Goal: Task Accomplishment & Management: Use online tool/utility

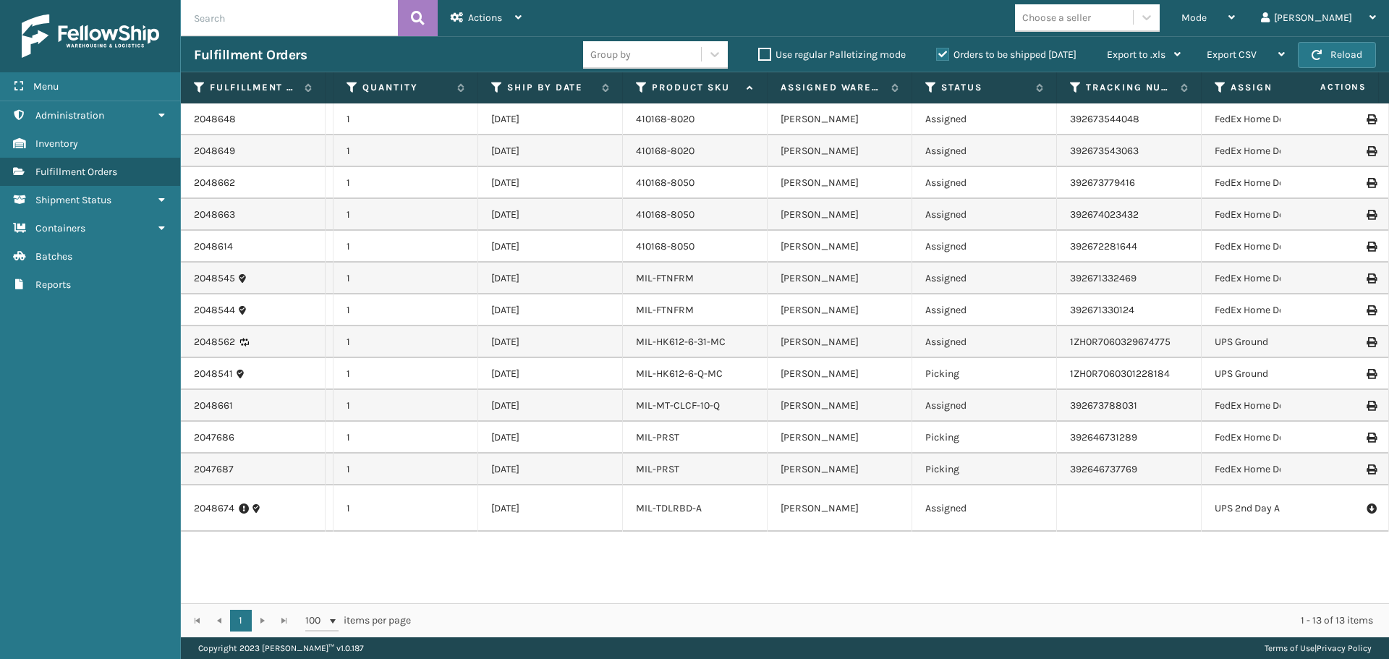
scroll to position [0, 146]
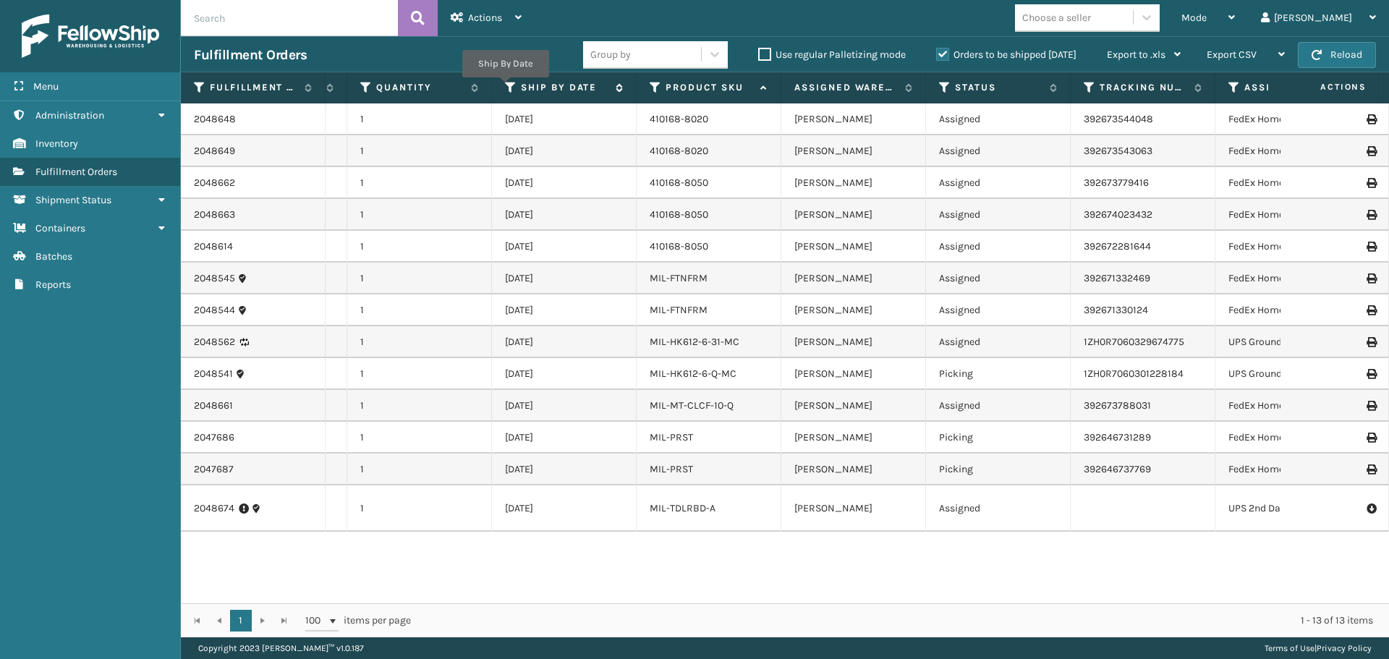
click at [505, 88] on icon at bounding box center [511, 87] width 12 height 13
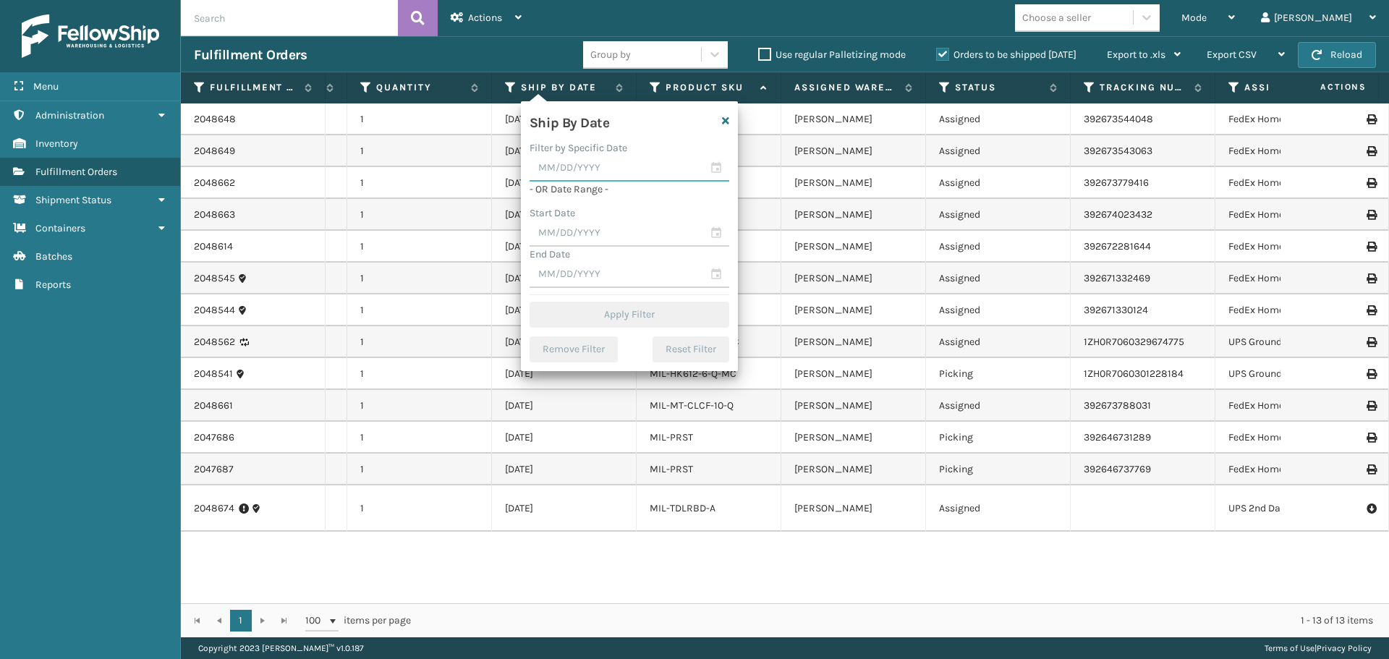
click at [570, 156] on input "text" at bounding box center [629, 169] width 200 height 26
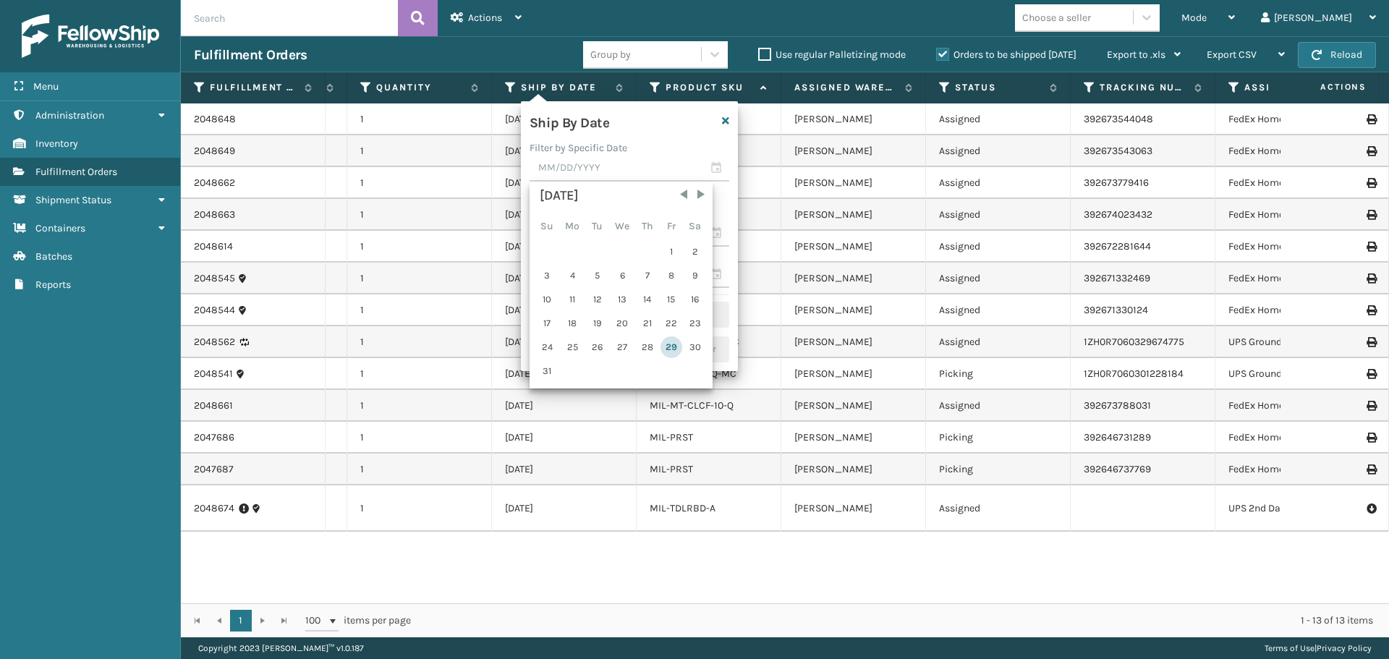
click at [668, 338] on div "29" at bounding box center [671, 347] width 22 height 22
type input "[DATE]"
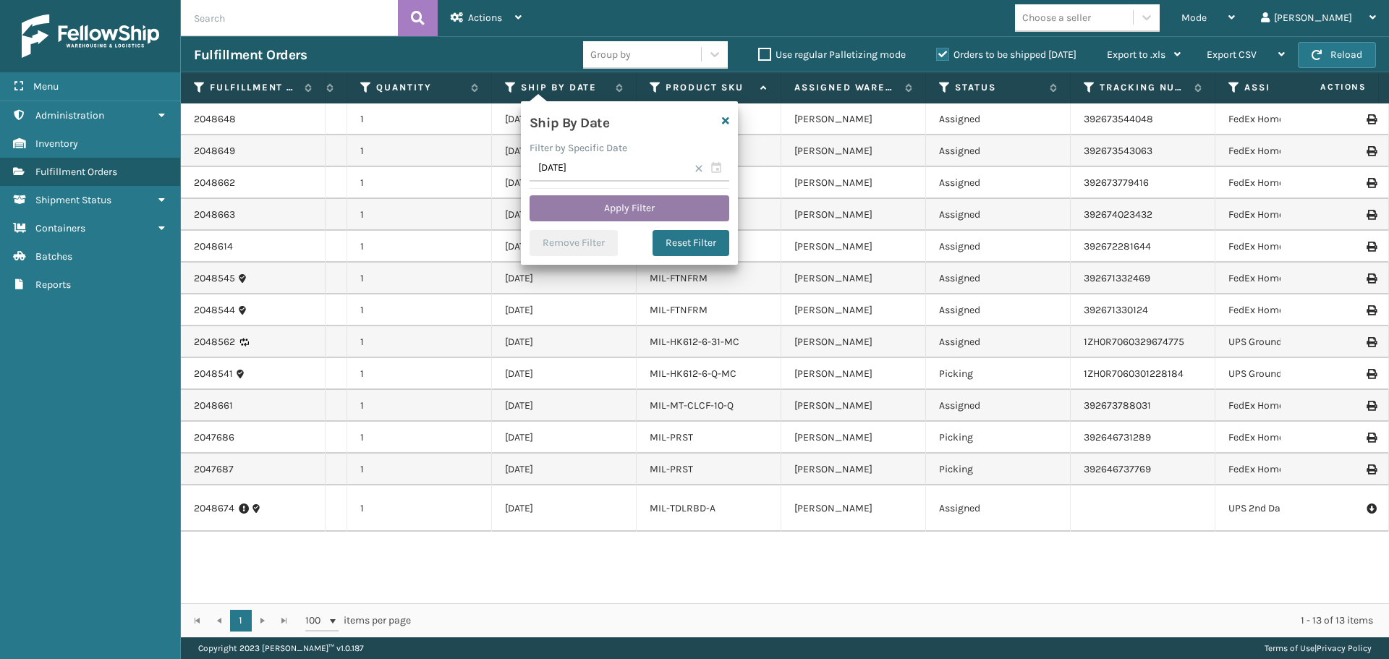
click at [667, 210] on button "Apply Filter" at bounding box center [629, 208] width 200 height 26
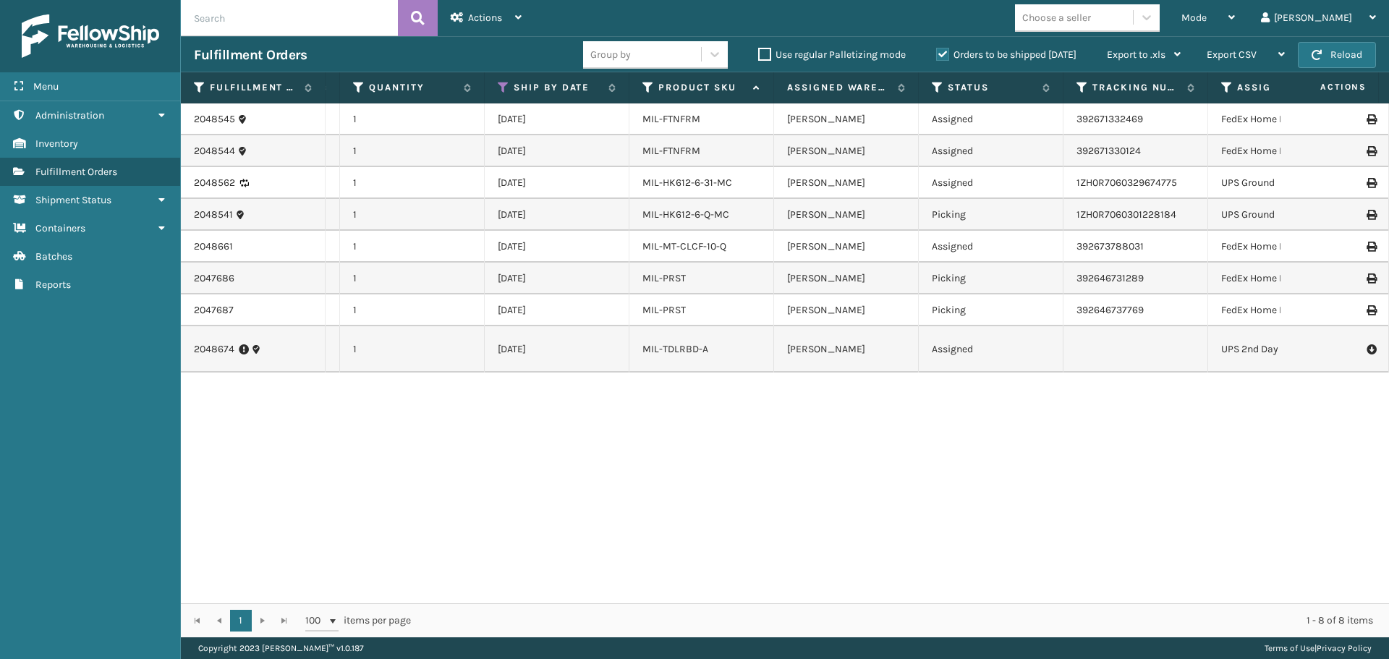
scroll to position [0, 397]
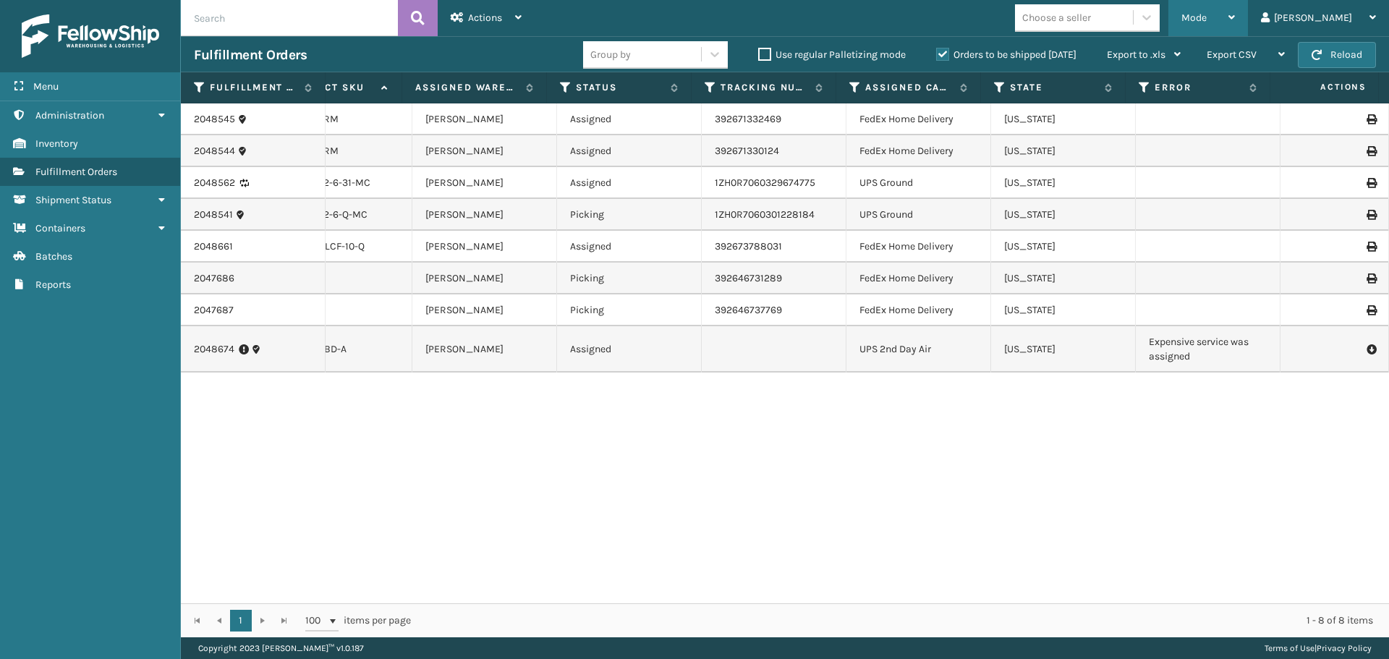
click at [1214, 17] on div "Mode Regular Mode Picking Mode Labeling Mode Exit Scan Mode" at bounding box center [1208, 18] width 80 height 36
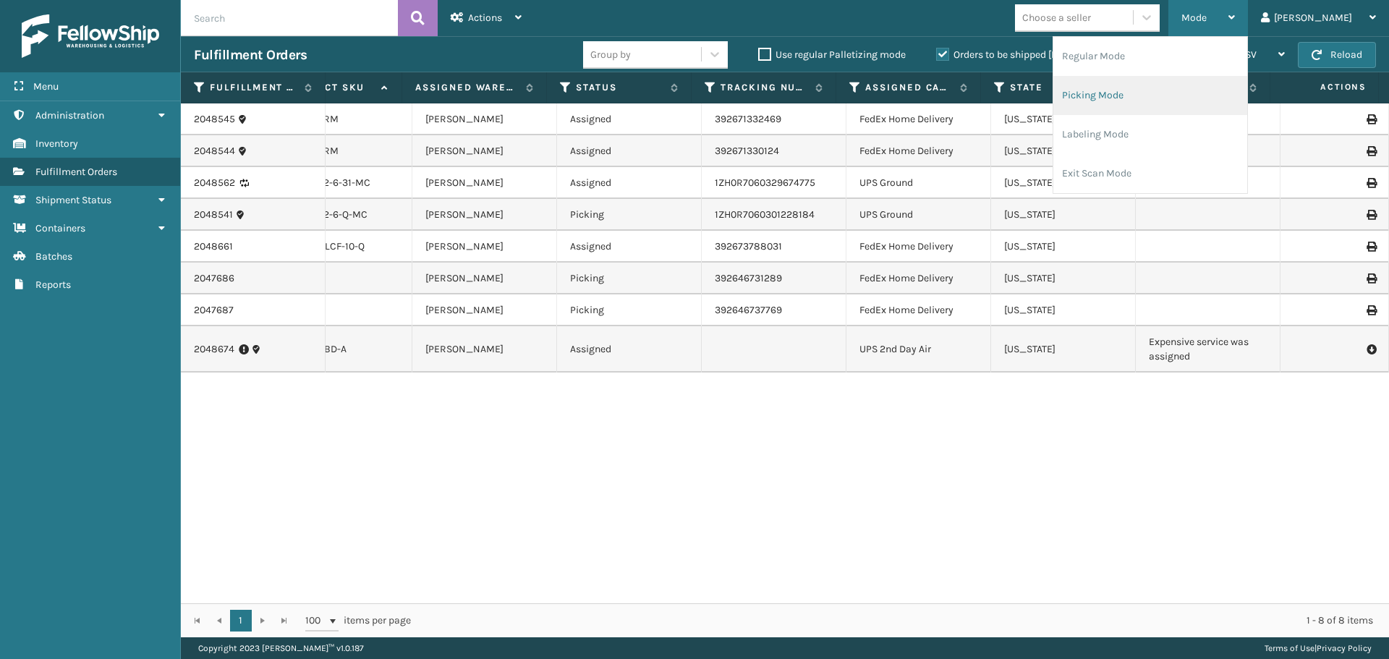
click at [1183, 101] on li "Picking Mode" at bounding box center [1150, 95] width 194 height 39
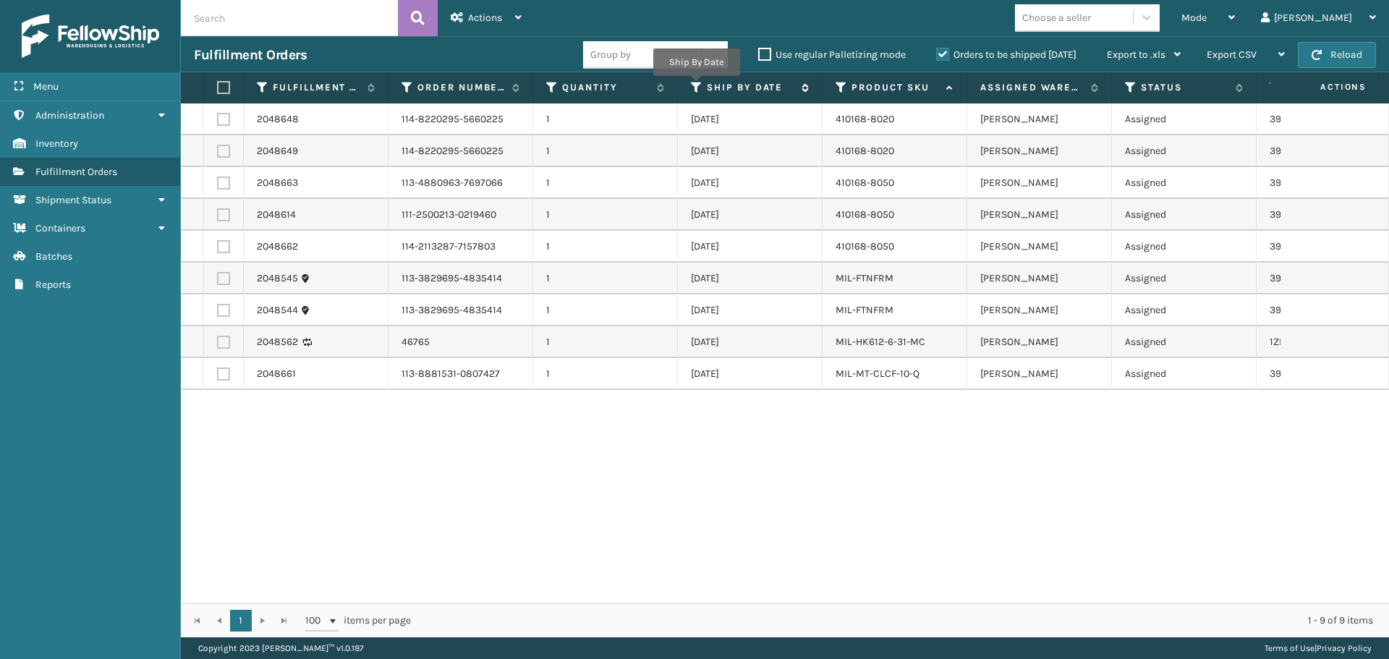
click at [696, 86] on icon at bounding box center [697, 87] width 12 height 13
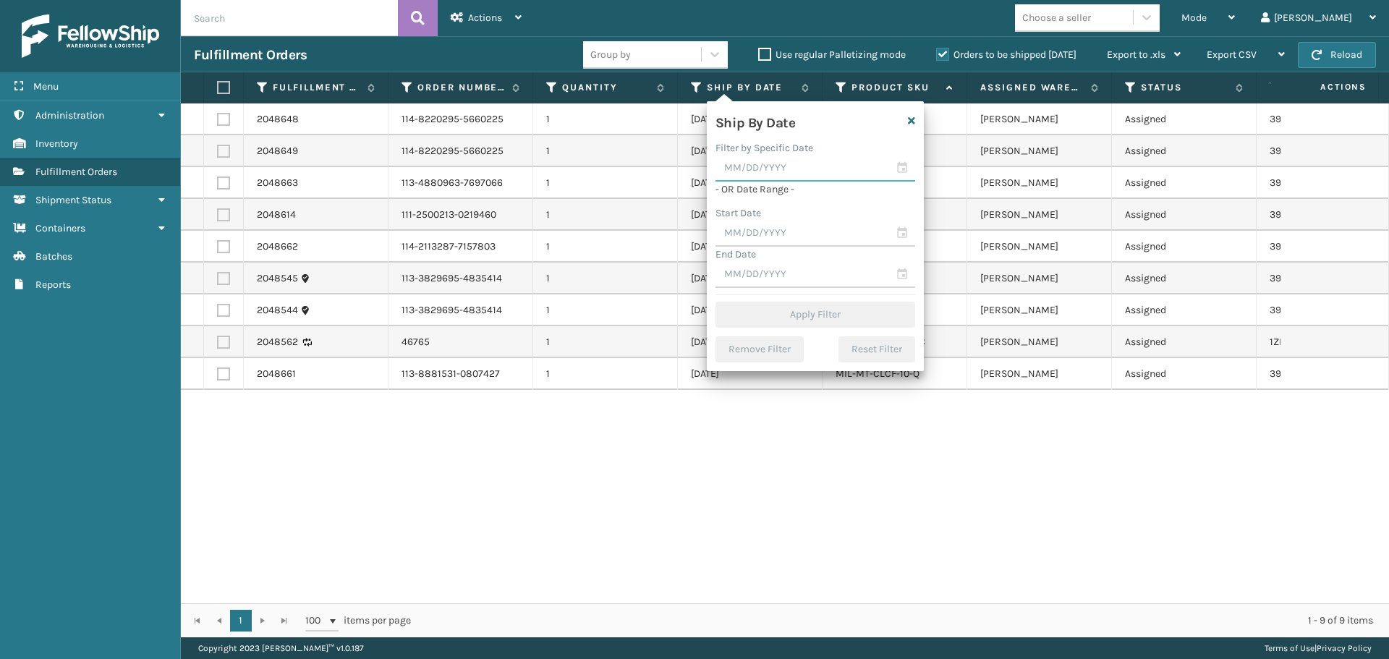
click at [817, 169] on input "text" at bounding box center [815, 169] width 200 height 26
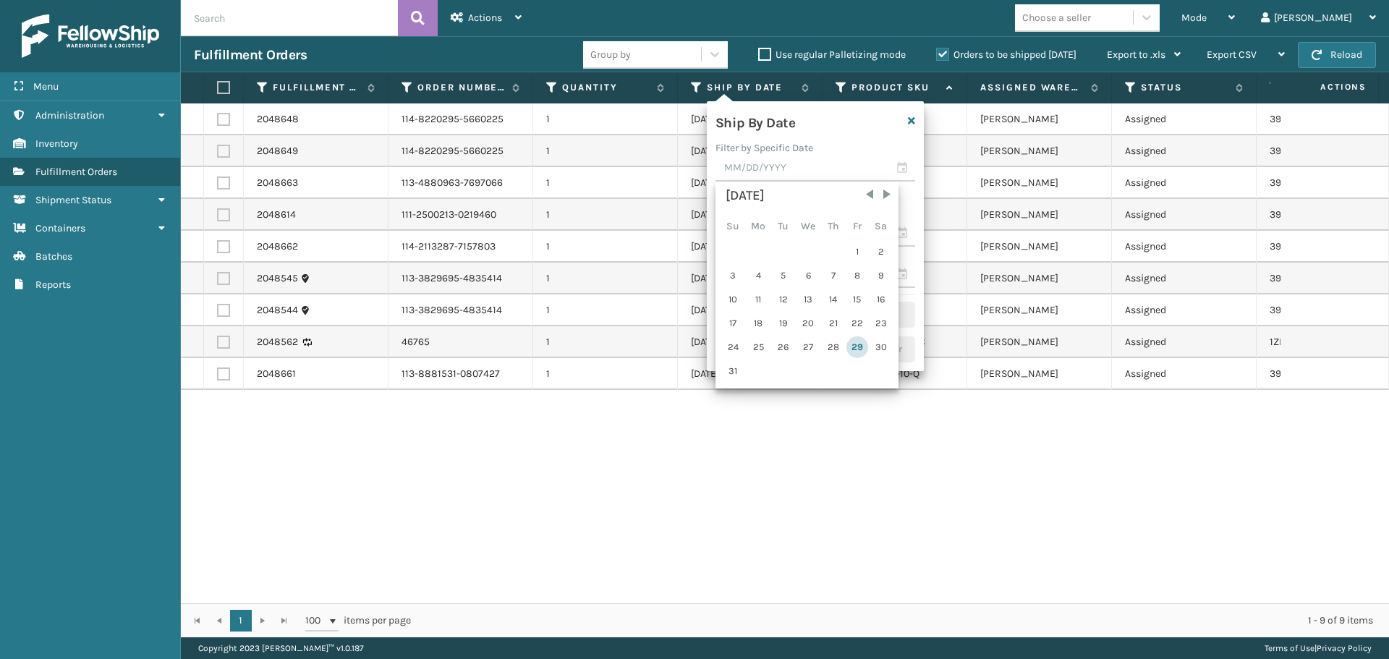
click at [852, 346] on div "29" at bounding box center [857, 347] width 22 height 22
type input "[DATE]"
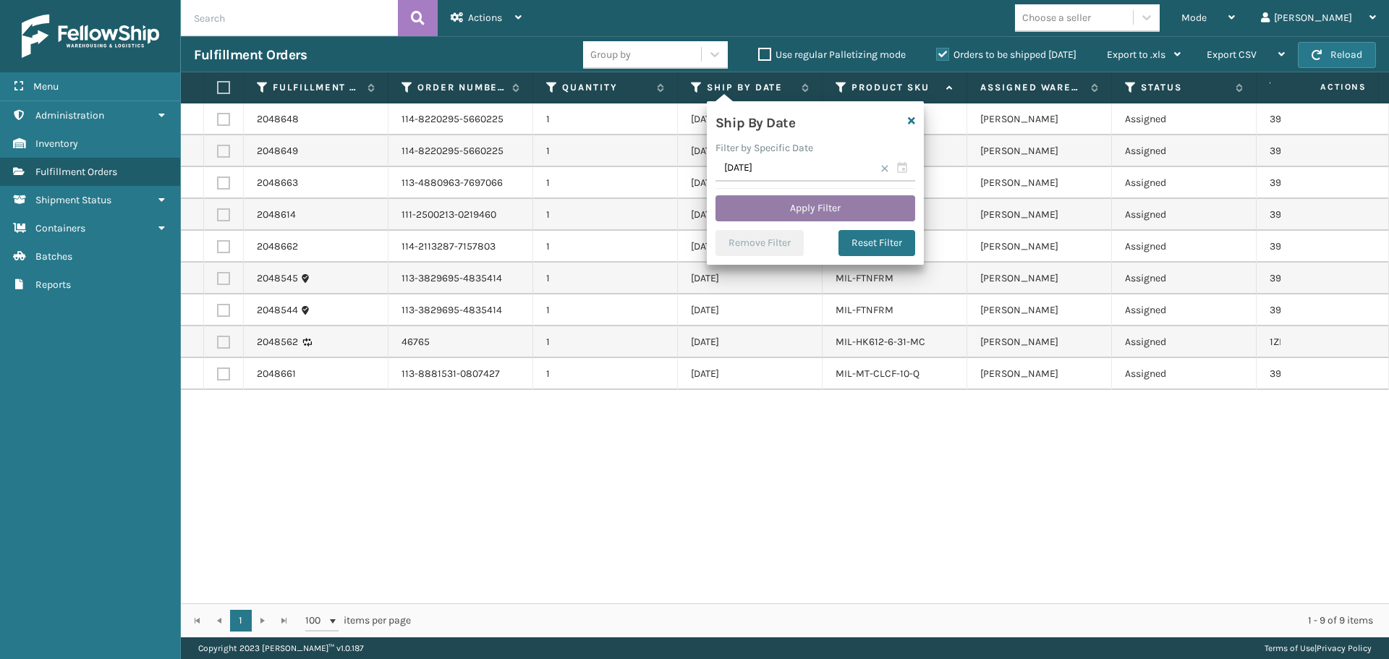
click at [825, 205] on button "Apply Filter" at bounding box center [815, 208] width 200 height 26
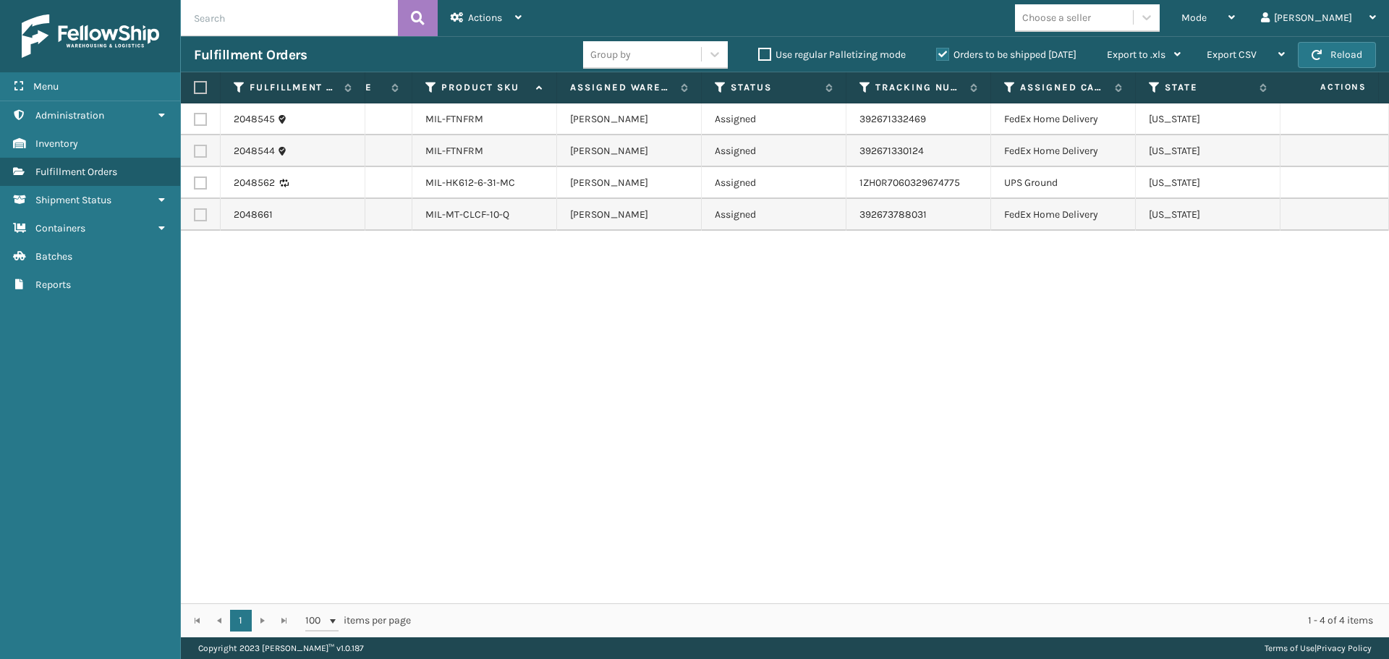
scroll to position [0, 415]
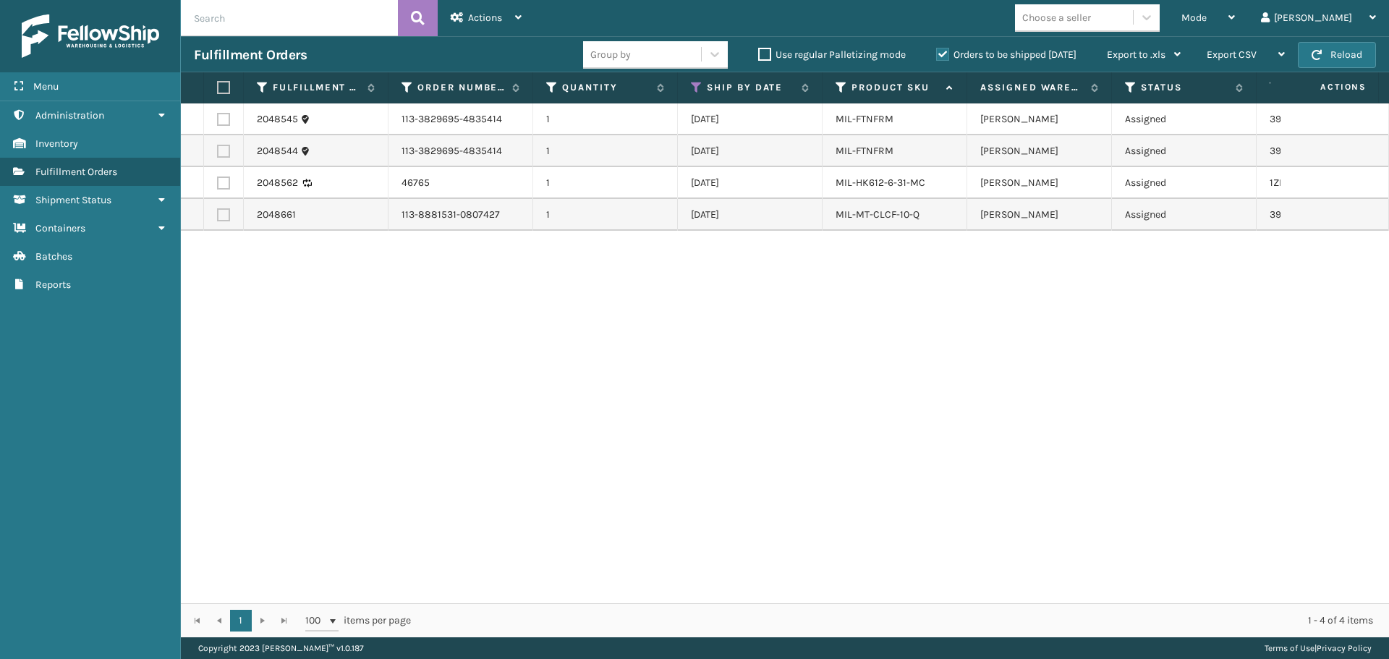
click at [224, 117] on label at bounding box center [223, 119] width 13 height 13
click at [218, 117] on input "checkbox" at bounding box center [217, 117] width 1 height 9
checkbox input "true"
click at [229, 156] on label at bounding box center [223, 151] width 13 height 13
click at [218, 154] on input "checkbox" at bounding box center [217, 149] width 1 height 9
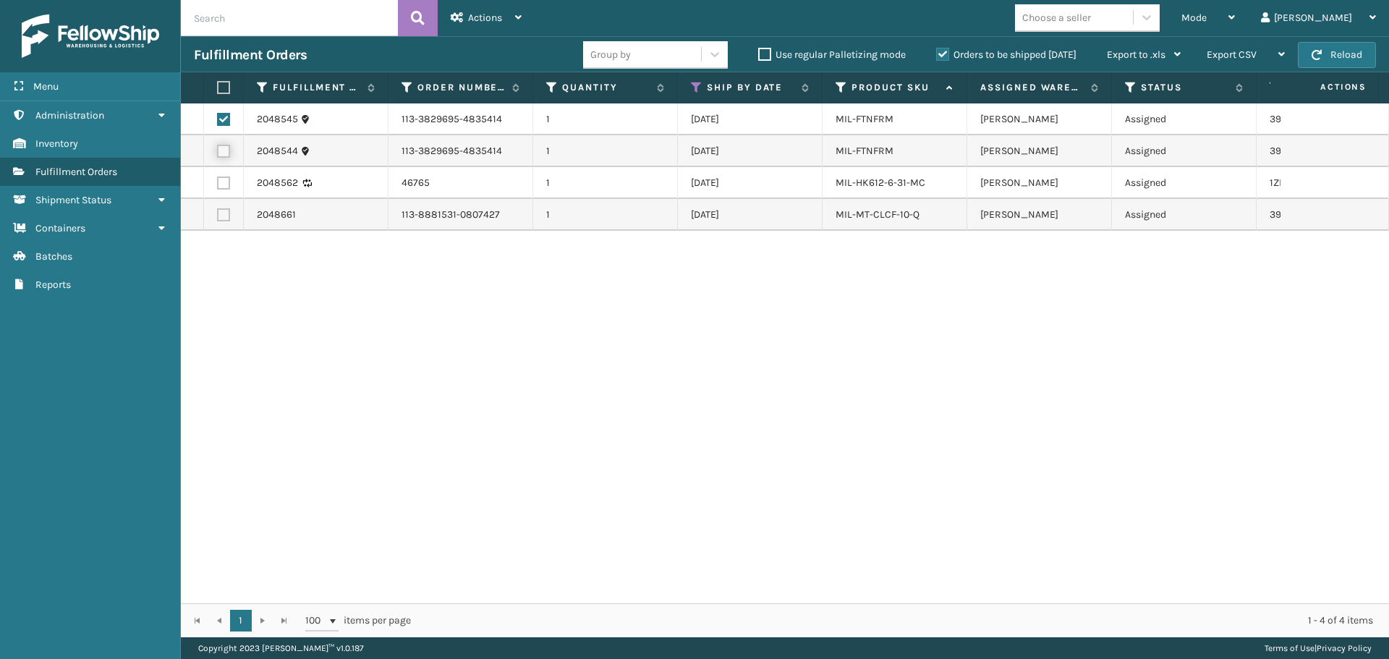
checkbox input "true"
click at [219, 218] on label at bounding box center [223, 214] width 13 height 13
click at [218, 218] on input "checkbox" at bounding box center [217, 212] width 1 height 9
checkbox input "true"
click at [518, 25] on div "Actions" at bounding box center [486, 18] width 71 height 36
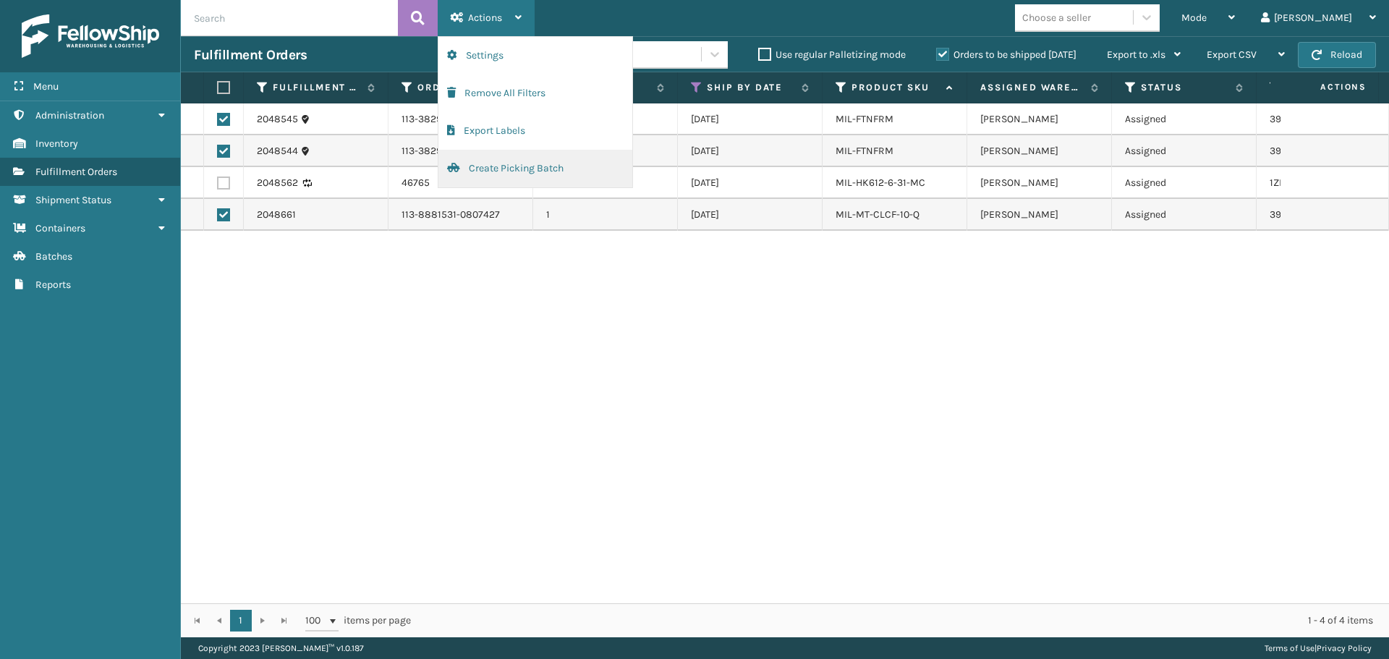
click at [563, 171] on button "Create Picking Batch" at bounding box center [535, 169] width 194 height 38
